Goal: Task Accomplishment & Management: Use online tool/utility

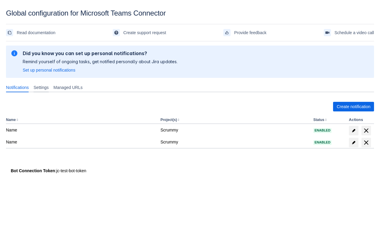
click at [46, 88] on span "Settings" at bounding box center [40, 87] width 15 height 6
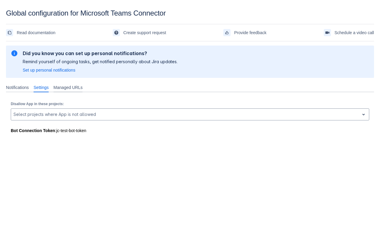
click at [74, 89] on span "Managed URLs" at bounding box center [68, 87] width 29 height 6
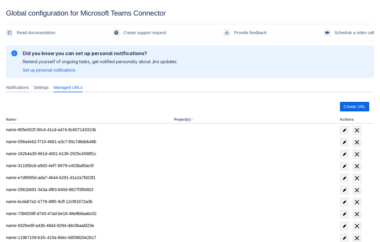
click at [13, 88] on span "Notifications" at bounding box center [17, 87] width 23 height 6
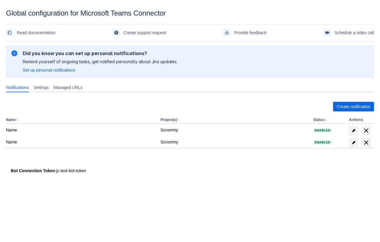
click at [112, 201] on body "Global configuration for Microsoft Teams Connector Read documentation Create su…" at bounding box center [190, 130] width 380 height 242
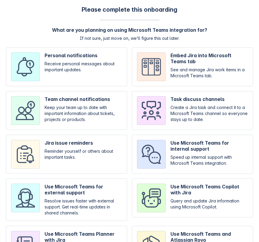
click at [115, 82] on input "checkbox" at bounding box center [66, 66] width 121 height 39
checkbox input "true"
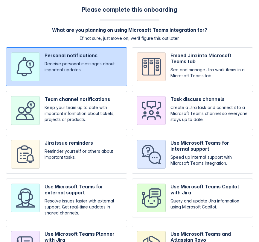
click at [170, 103] on input "checkbox" at bounding box center [192, 110] width 121 height 39
checkbox input "true"
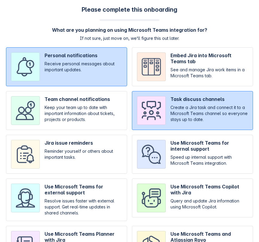
scroll to position [44, 0]
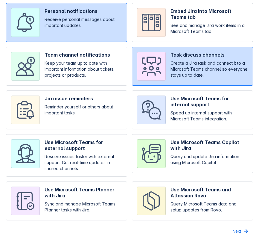
click at [240, 233] on span "Next" at bounding box center [236, 231] width 9 height 10
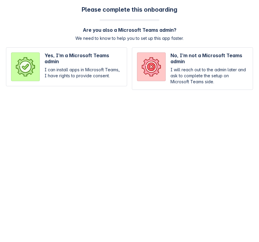
click at [70, 63] on input "radio" at bounding box center [66, 68] width 121 height 42
radio input "true"
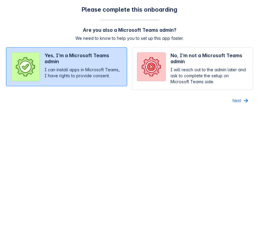
click at [174, 70] on input "radio" at bounding box center [192, 68] width 121 height 42
radio input "true"
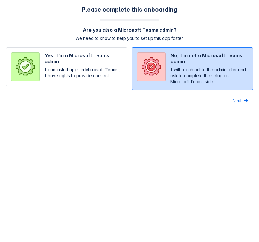
click at [82, 72] on input "radio" at bounding box center [66, 68] width 121 height 42
radio input "true"
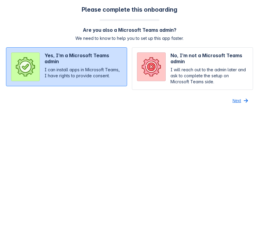
click at [241, 101] on button "Next" at bounding box center [241, 101] width 24 height 10
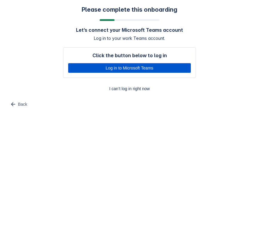
click at [173, 67] on span "Log in to Microsoft Teams" at bounding box center [129, 68] width 115 height 10
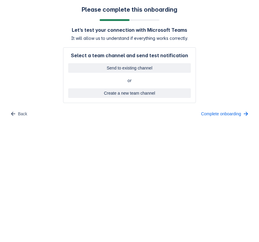
click at [128, 151] on body "Please complete this onboarding Let’s test your connection with Microsoft Teams…" at bounding box center [129, 121] width 259 height 242
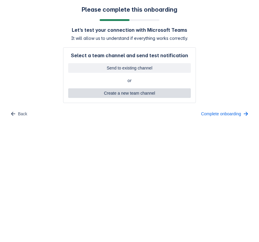
click at [145, 92] on span "Create a new team channel" at bounding box center [129, 93] width 115 height 10
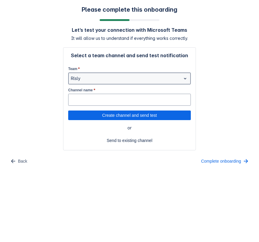
click at [135, 79] on div at bounding box center [125, 78] width 108 height 7
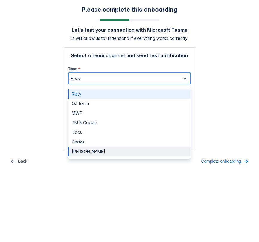
click at [84, 154] on div "natasha test" at bounding box center [129, 152] width 123 height 10
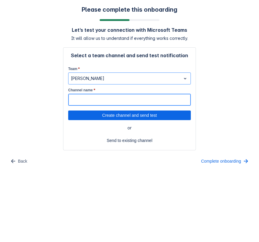
click at [118, 100] on input "Channel name *" at bounding box center [129, 99] width 122 height 11
type input "1"
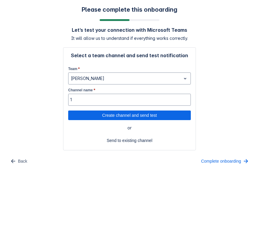
click at [76, 194] on body "Please complete this onboarding Let’s test your connection with Microsoft Teams…" at bounding box center [129, 121] width 259 height 242
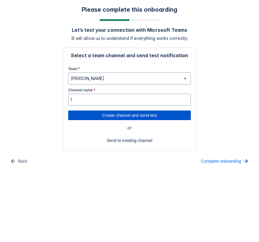
click at [140, 115] on span "Create channel and send test" at bounding box center [129, 115] width 115 height 10
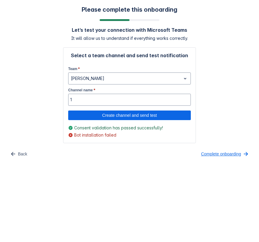
click at [217, 151] on span "Complete onboarding" at bounding box center [221, 154] width 40 height 10
